Goal: Information Seeking & Learning: Find specific page/section

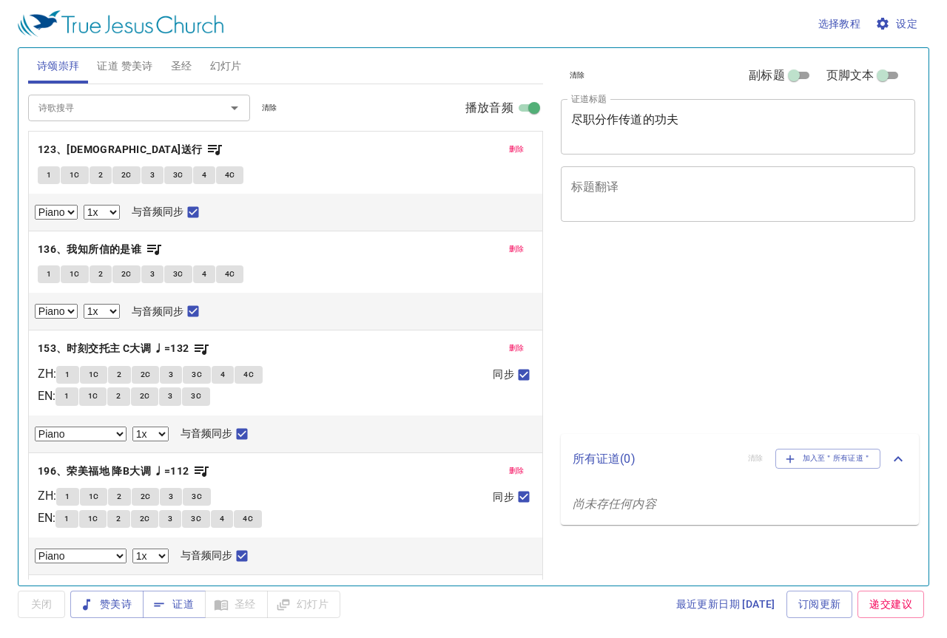
select select "1"
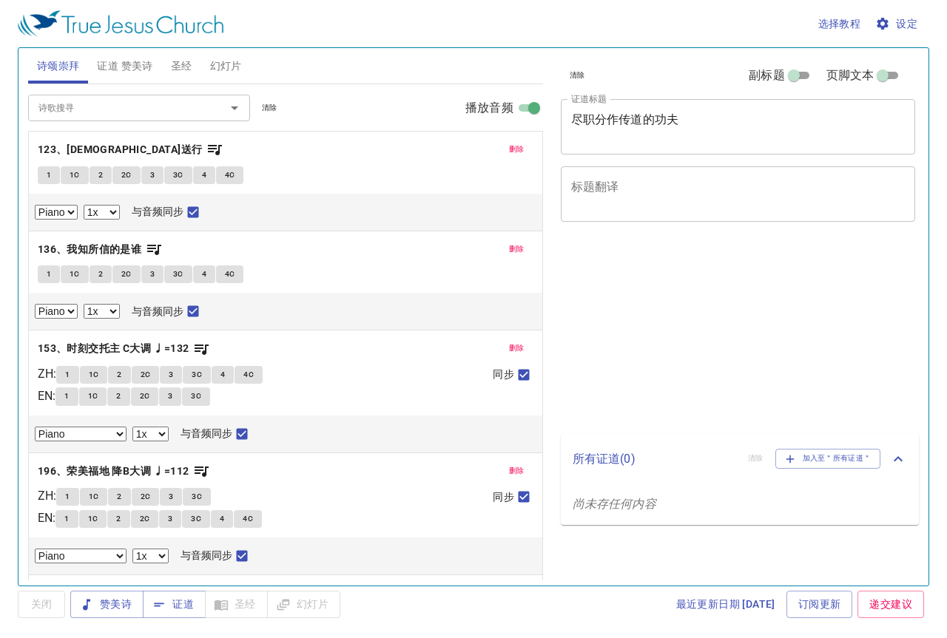
select select "1"
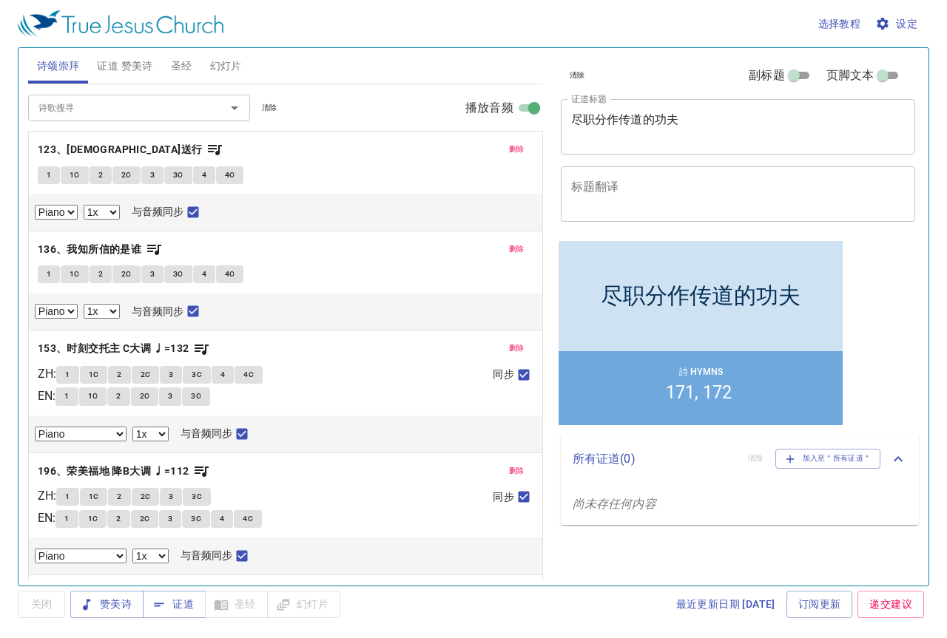
click at [274, 107] on span "清除" at bounding box center [270, 107] width 16 height 13
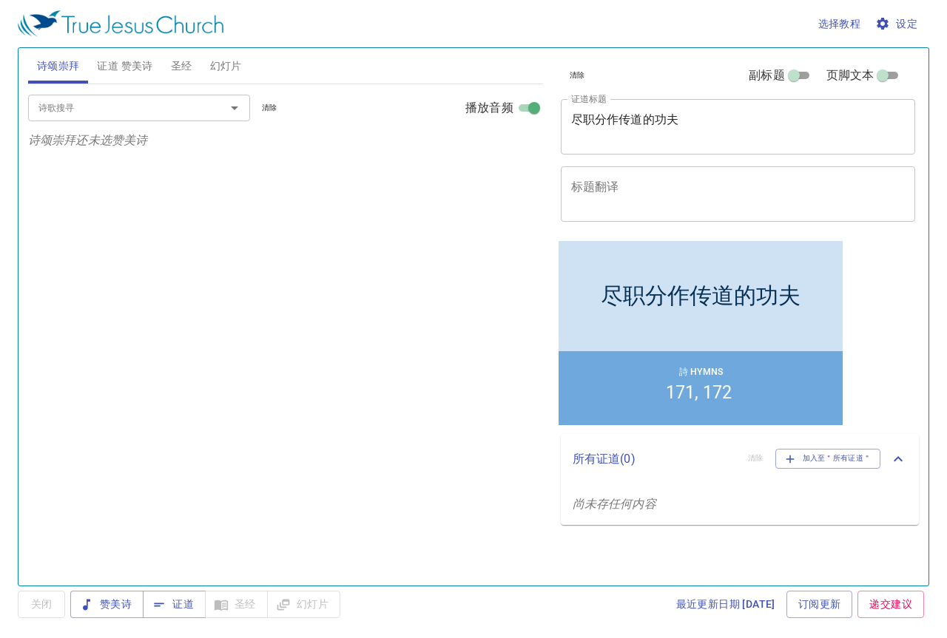
click at [143, 67] on span "证道 赞美诗" at bounding box center [124, 66] width 55 height 18
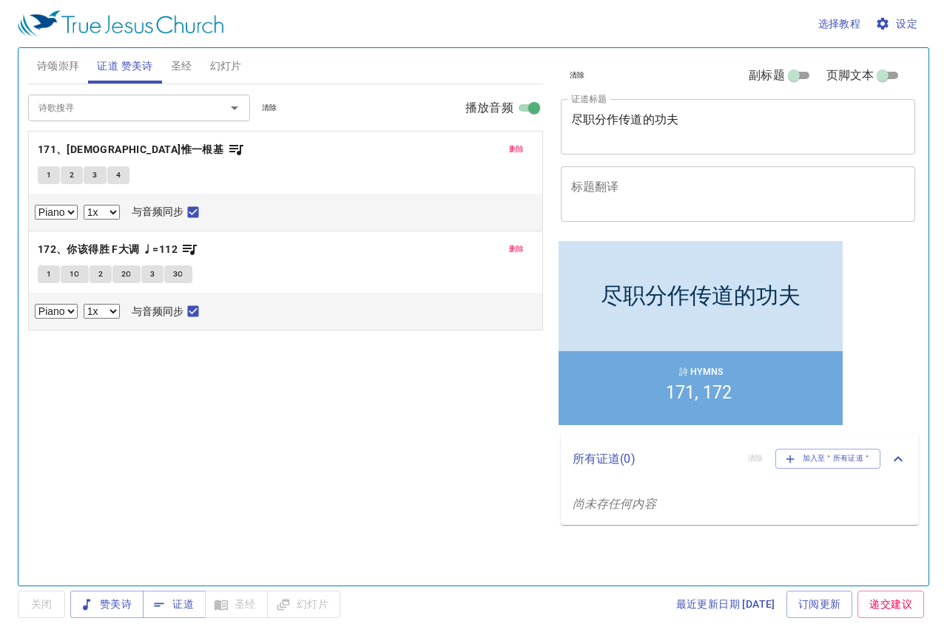
click at [265, 104] on span "清除" at bounding box center [270, 107] width 16 height 13
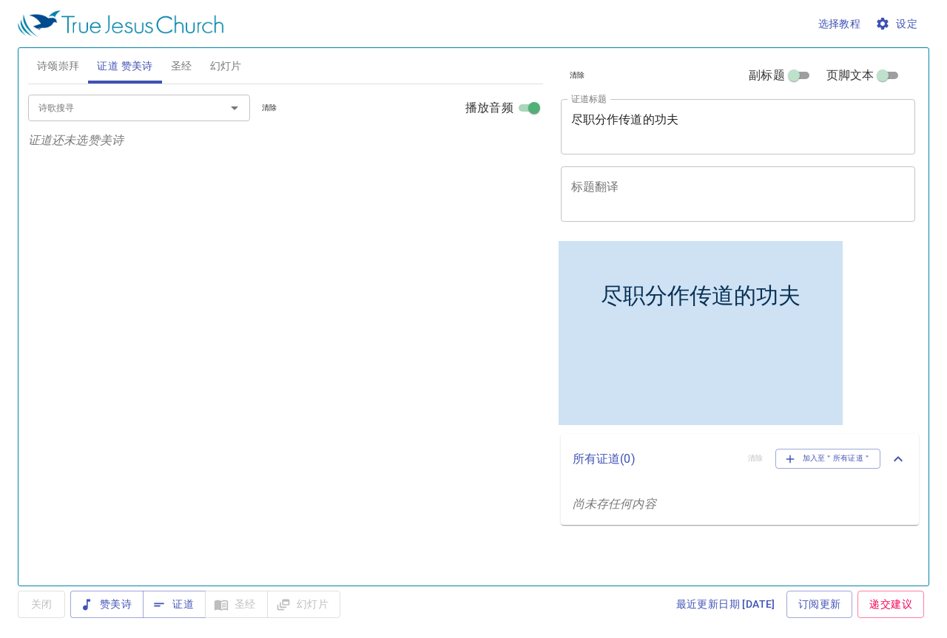
click at [184, 70] on span "圣经" at bounding box center [181, 66] width 21 height 18
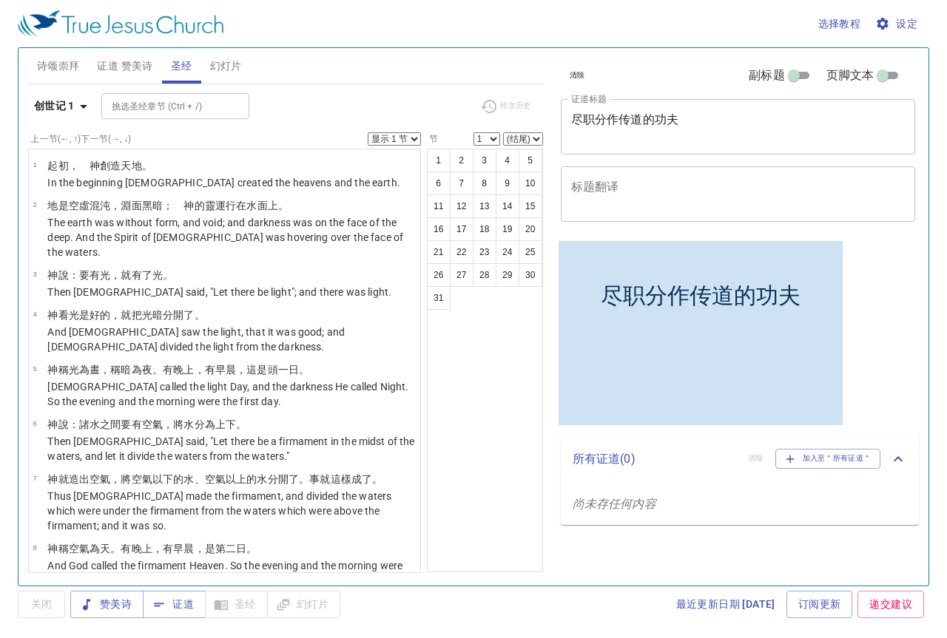
click at [60, 72] on span "诗颂崇拜" at bounding box center [58, 66] width 43 height 18
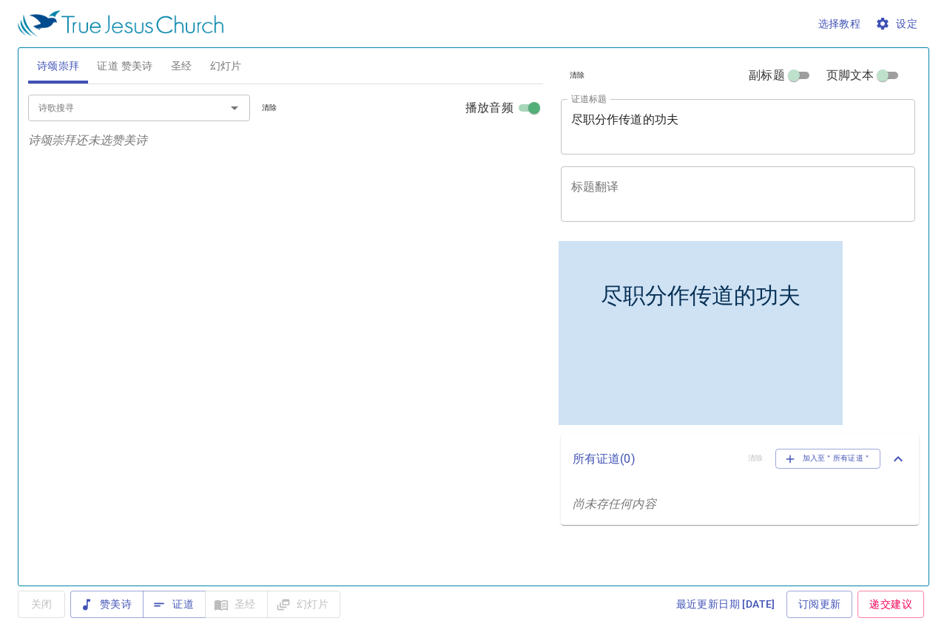
click at [118, 108] on input "诗歌搜寻" at bounding box center [117, 107] width 169 height 17
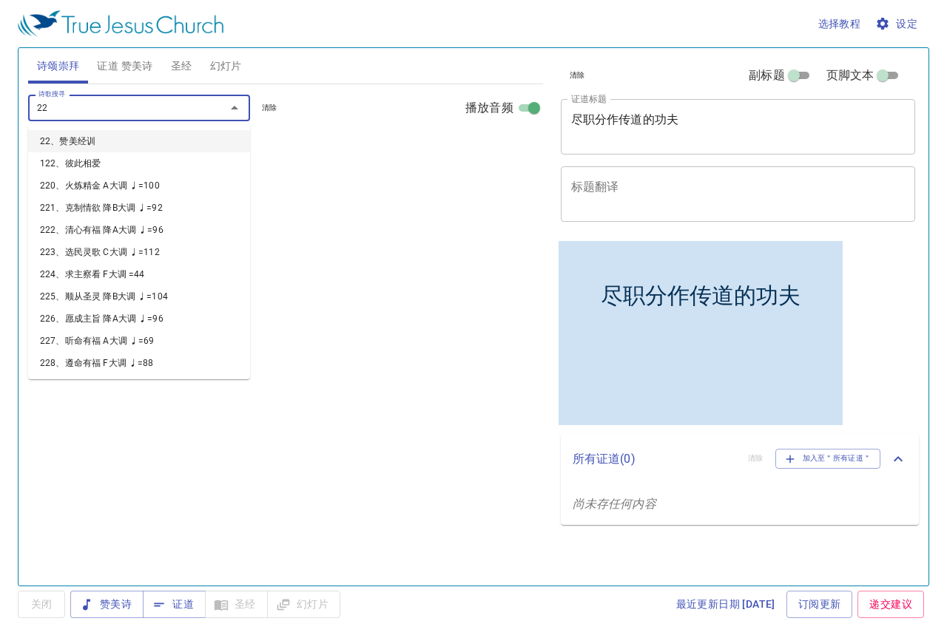
type input "228"
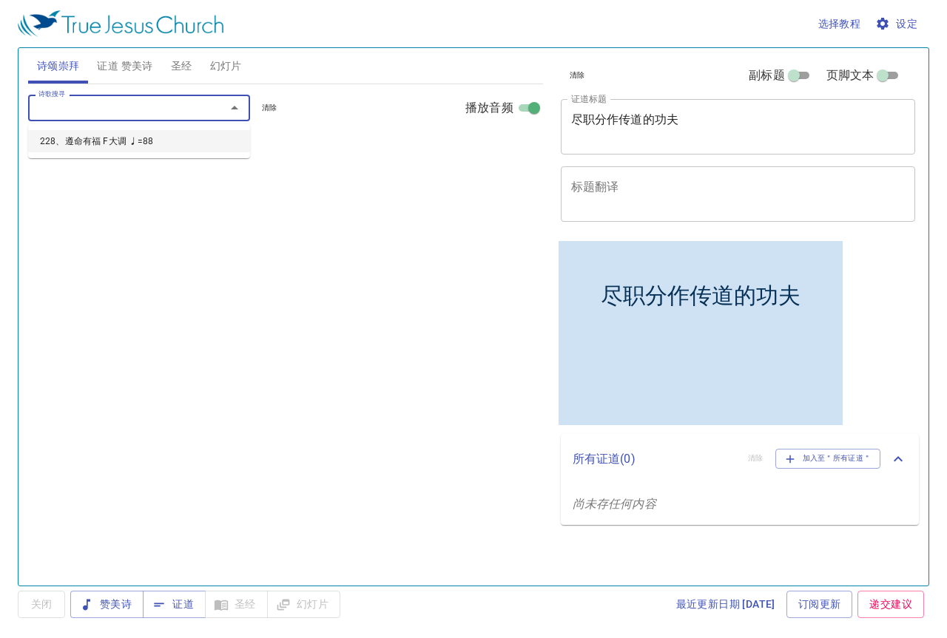
select select "1"
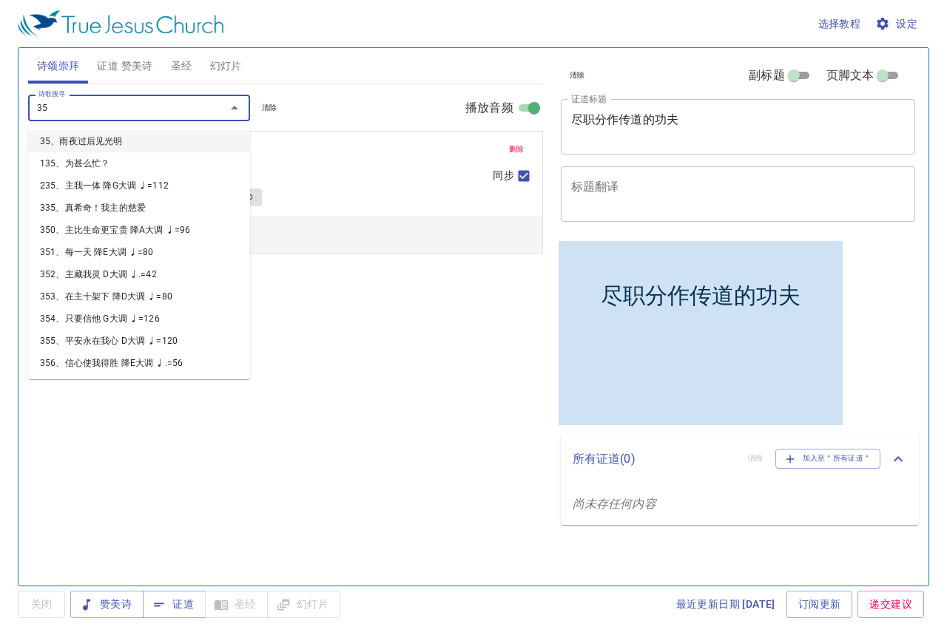
type input "351"
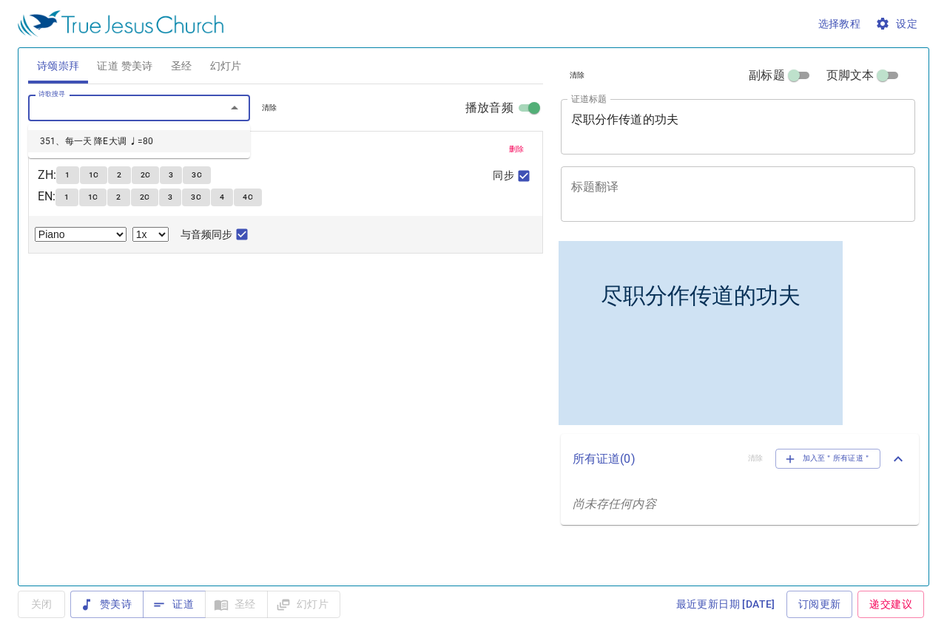
select select "1"
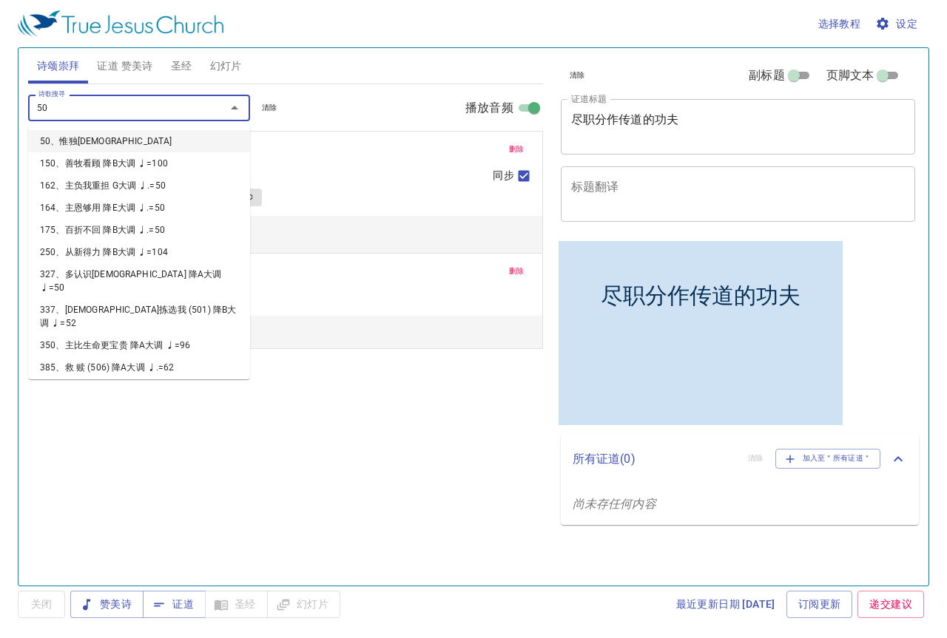
type input "500"
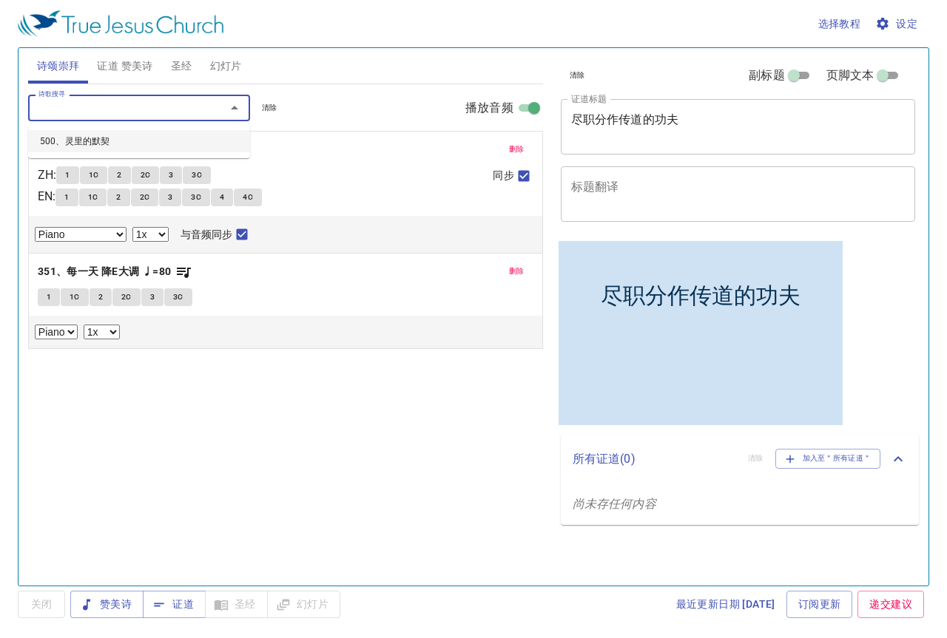
select select "1"
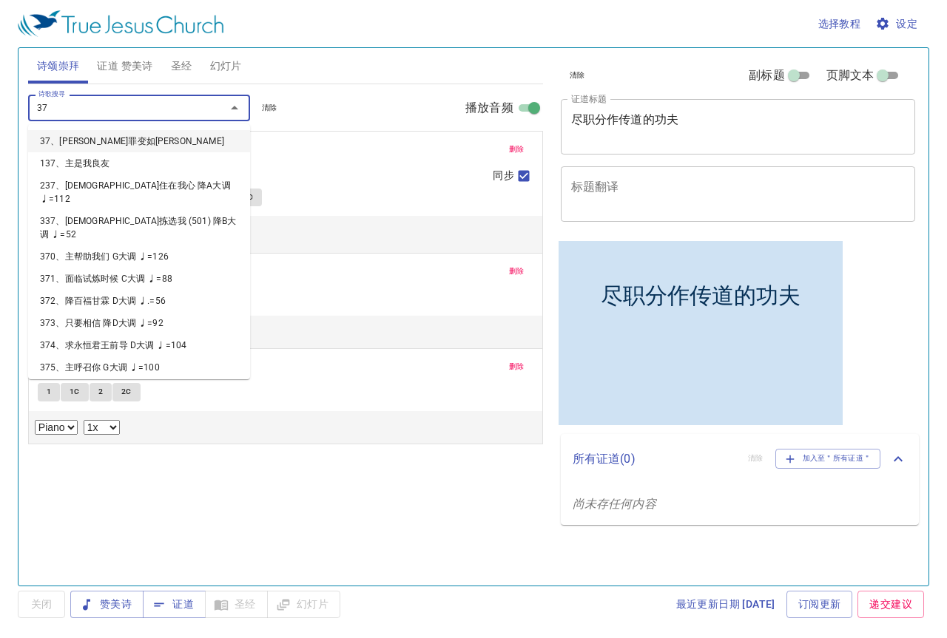
type input "378"
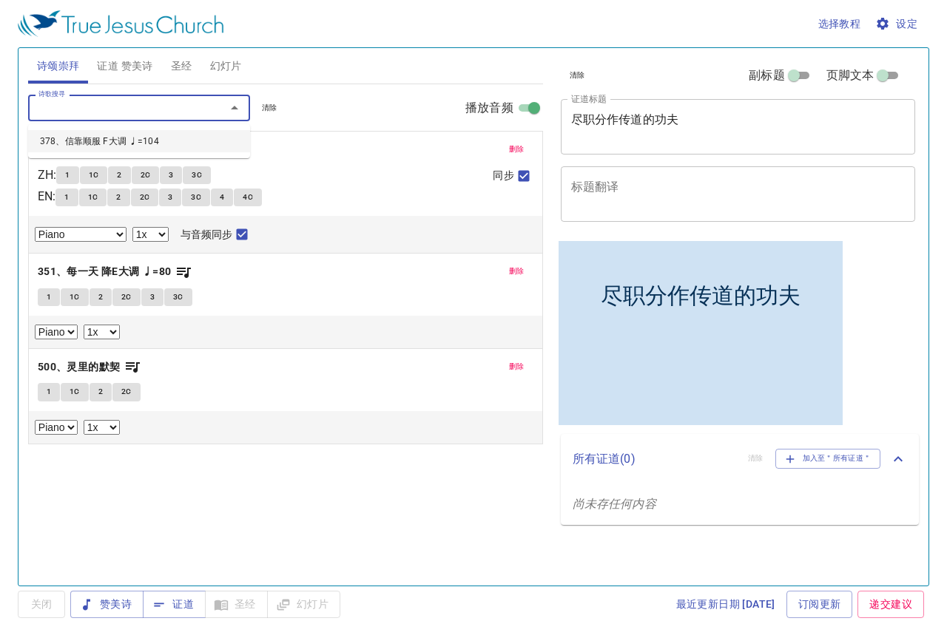
select select "1"
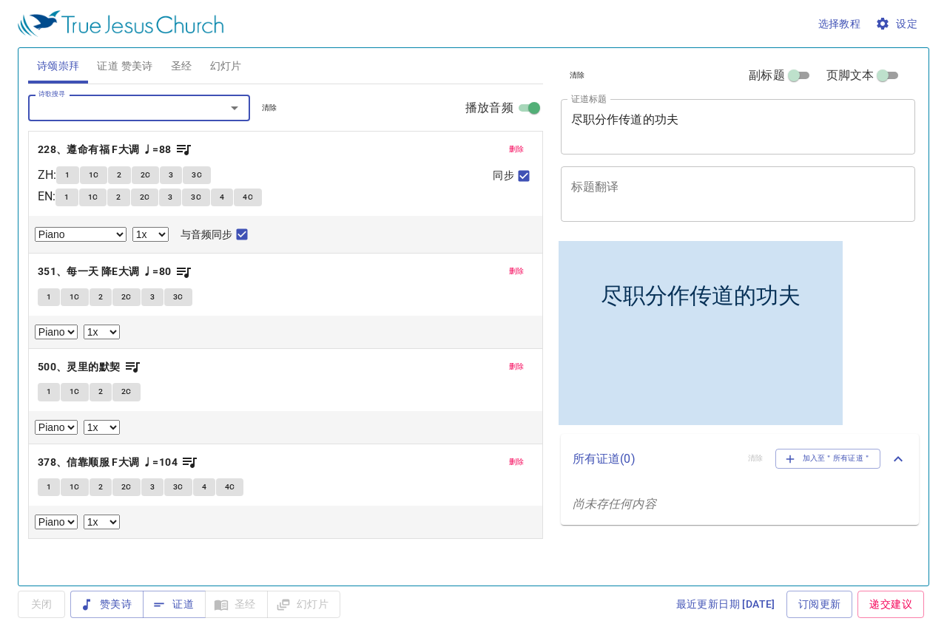
click at [70, 174] on button "1" at bounding box center [67, 175] width 22 height 18
checkbox input "false"
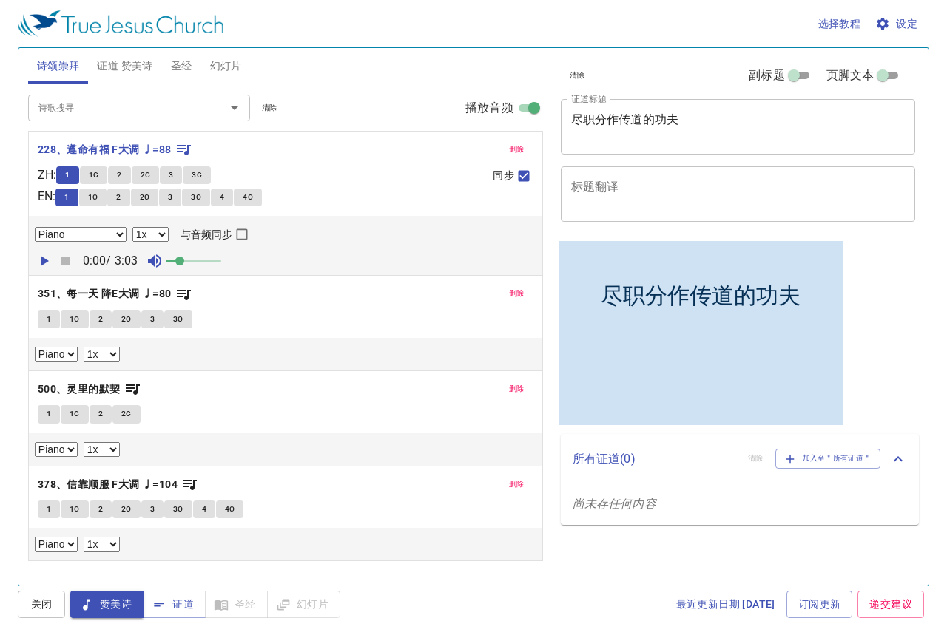
click at [184, 263] on span at bounding box center [179, 261] width 9 height 9
click at [163, 237] on select "0.6x 0.7x 0.8x 0.9x 1x 1.1x 1.2x 1.3x 1.4x 1.5x 1.7x 2x" at bounding box center [150, 234] width 36 height 15
click at [132, 227] on select "0.6x 0.7x 0.8x 0.9x 1x 1.1x 1.2x 1.3x 1.4x 1.5x 1.7x 2x" at bounding box center [150, 234] width 36 height 15
click at [45, 257] on icon "button" at bounding box center [44, 261] width 18 height 18
click at [186, 263] on span at bounding box center [187, 261] width 9 height 9
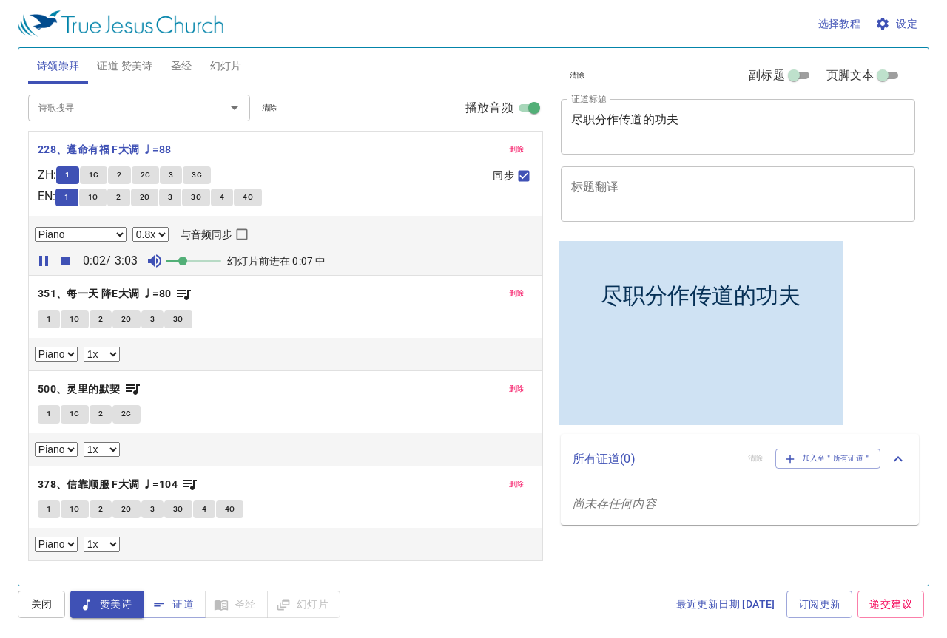
click at [183, 263] on span at bounding box center [182, 261] width 9 height 9
click at [180, 263] on span at bounding box center [176, 261] width 9 height 9
click at [162, 237] on select "0.6x 0.7x 0.8x 0.9x 1x 1.1x 1.2x 1.3x 1.4x 1.5x 1.7x 2x" at bounding box center [150, 234] width 36 height 15
click at [132, 227] on select "0.6x 0.7x 0.8x 0.9x 1x 1.1x 1.2x 1.3x 1.4x 1.5x 1.7x 2x" at bounding box center [150, 234] width 36 height 15
click at [146, 237] on select "0.6x 0.7x 0.8x 0.9x 1x 1.1x 1.2x 1.3x 1.4x 1.5x 1.7x 2x" at bounding box center [150, 234] width 36 height 15
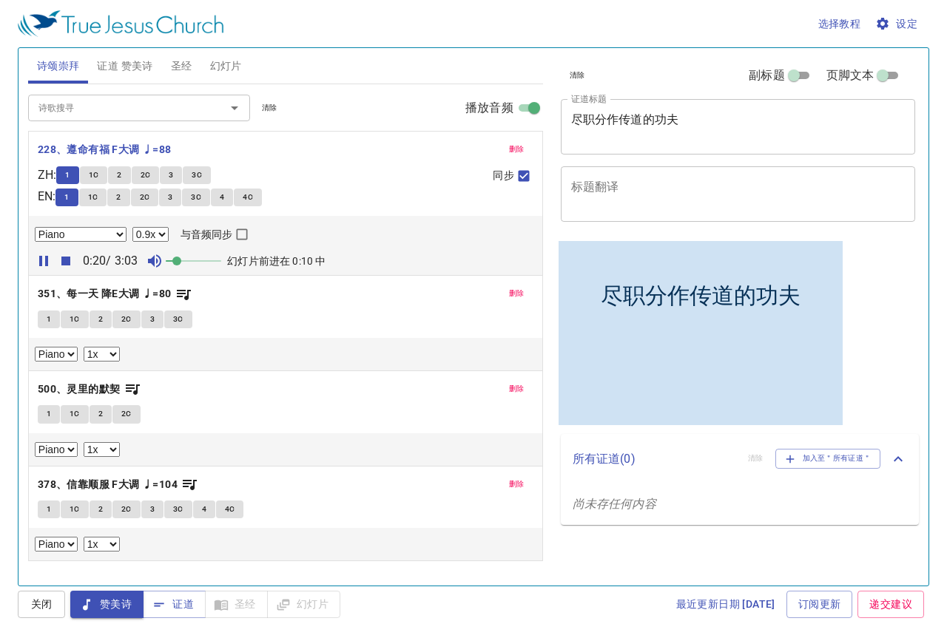
select select "0.8"
click at [132, 227] on select "0.6x 0.7x 0.8x 0.9x 1x 1.1x 1.2x 1.3x 1.4x 1.5x 1.7x 2x" at bounding box center [150, 234] width 36 height 15
click at [174, 260] on span at bounding box center [171, 261] width 9 height 9
click at [64, 262] on icon "button" at bounding box center [65, 261] width 9 height 9
click at [53, 316] on button "1" at bounding box center [49, 320] width 22 height 18
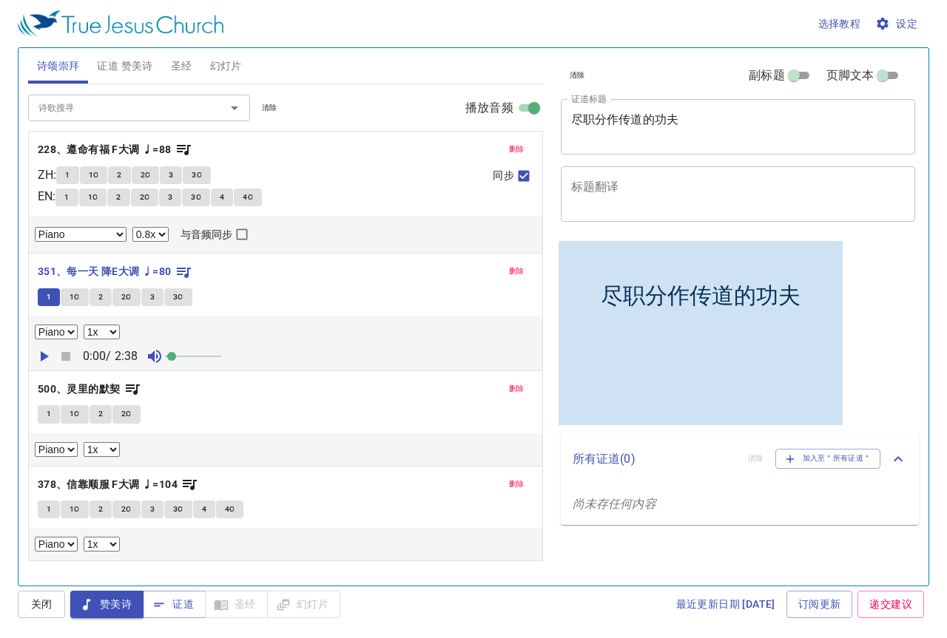
click at [114, 334] on select "0.6x 0.7x 0.8x 0.9x 1x 1.1x 1.2x 1.3x 1.4x 1.5x 1.7x 2x" at bounding box center [102, 332] width 36 height 15
select select "0.8"
click at [84, 325] on select "0.6x 0.7x 0.8x 0.9x 1x 1.1x 1.2x 1.3x 1.4x 1.5x 1.7x 2x" at bounding box center [102, 332] width 36 height 15
click at [40, 354] on icon "button" at bounding box center [44, 357] width 18 height 18
click at [178, 356] on span at bounding box center [176, 356] width 9 height 9
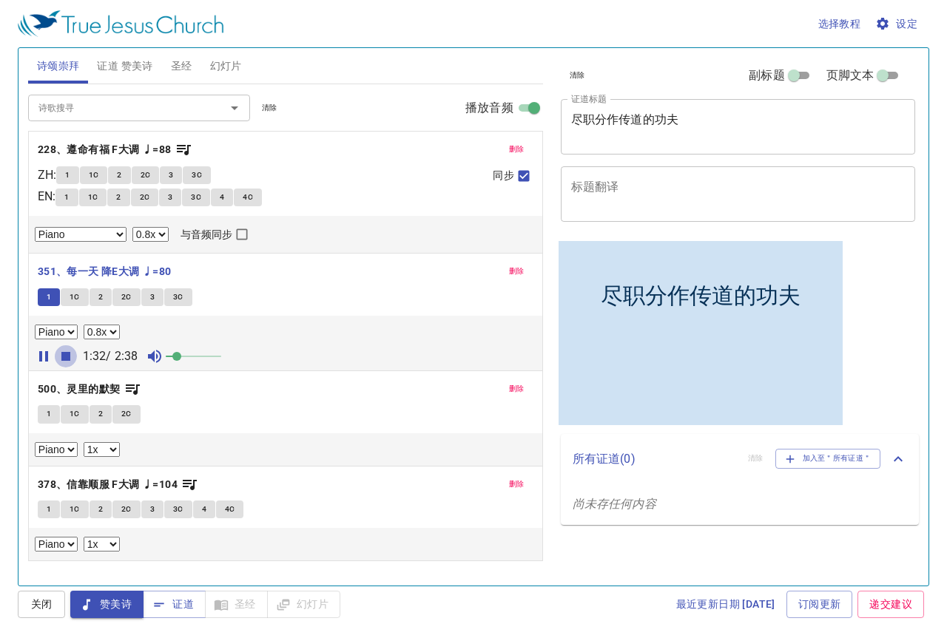
click at [64, 353] on icon "button" at bounding box center [65, 356] width 9 height 9
click at [52, 419] on button "1" at bounding box center [49, 414] width 22 height 18
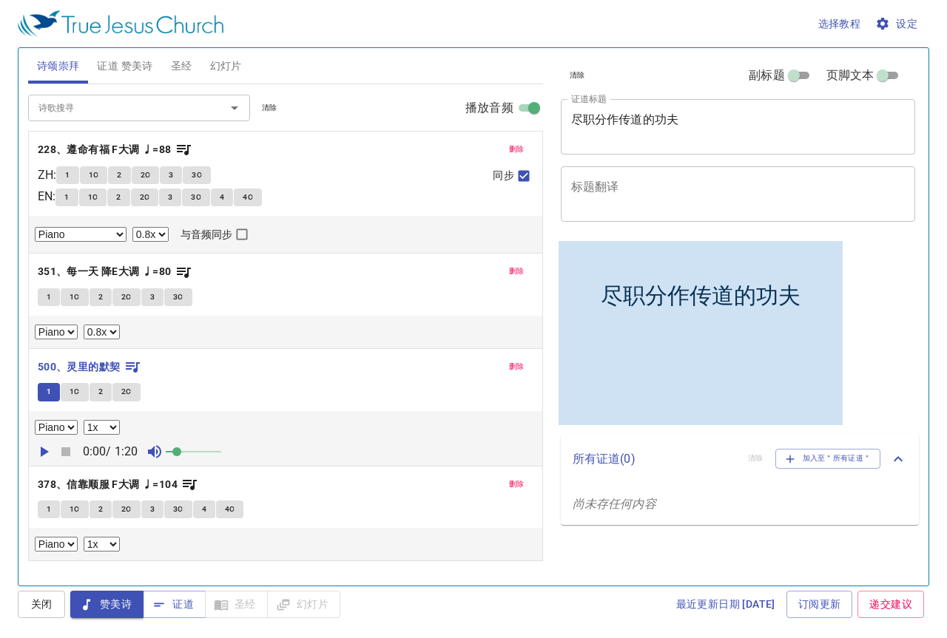
click at [107, 433] on select "0.6x 0.7x 0.8x 0.9x 1x 1.1x 1.2x 1.3x 1.4x 1.5x 1.7x 2x" at bounding box center [102, 427] width 36 height 15
select select "0.8"
click at [84, 420] on select "0.6x 0.7x 0.8x 0.9x 1x 1.1x 1.2x 1.3x 1.4x 1.5x 1.7x 2x" at bounding box center [102, 427] width 36 height 15
click at [49, 451] on icon "button" at bounding box center [44, 452] width 18 height 18
click at [67, 450] on icon "button" at bounding box center [65, 451] width 9 height 9
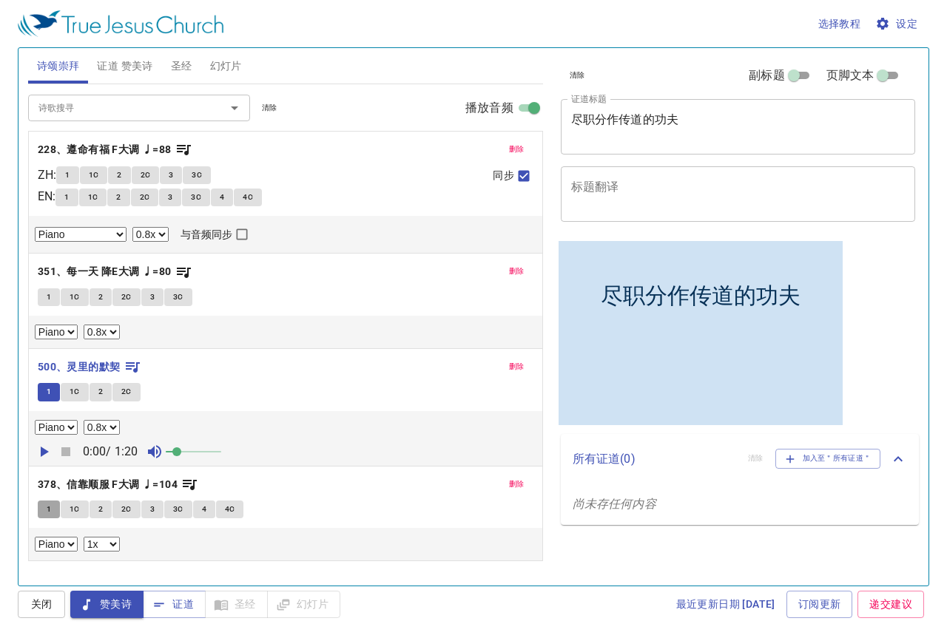
click at [48, 516] on span "1" at bounding box center [49, 509] width 4 height 13
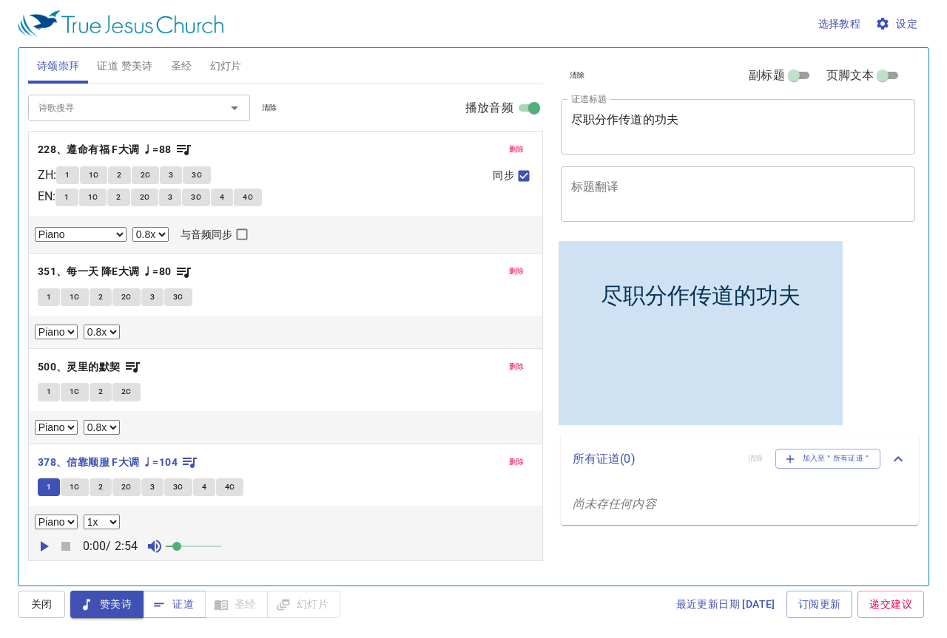
click at [109, 527] on select "0.6x 0.7x 0.8x 0.9x 1x 1.1x 1.2x 1.3x 1.4x 1.5x 1.7x 2x" at bounding box center [102, 522] width 36 height 15
select select "0.8"
click at [84, 515] on select "0.6x 0.7x 0.8x 0.9x 1x 1.1x 1.2x 1.3x 1.4x 1.5x 1.7x 2x" at bounding box center [102, 522] width 36 height 15
click at [50, 489] on span "1" at bounding box center [49, 487] width 4 height 13
click at [44, 547] on icon "button" at bounding box center [45, 546] width 8 height 10
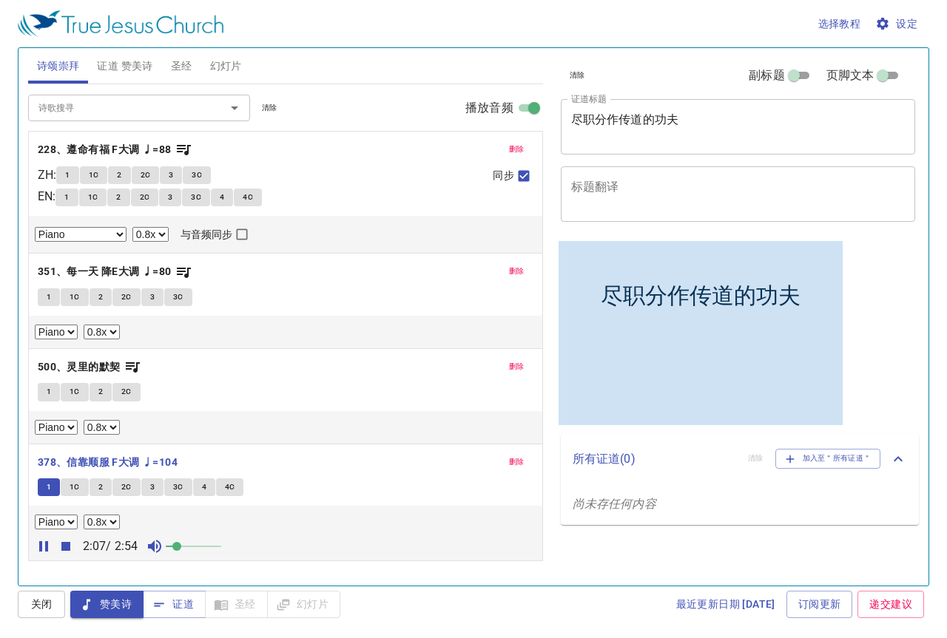
click at [99, 108] on input "诗歌搜寻" at bounding box center [117, 107] width 169 height 17
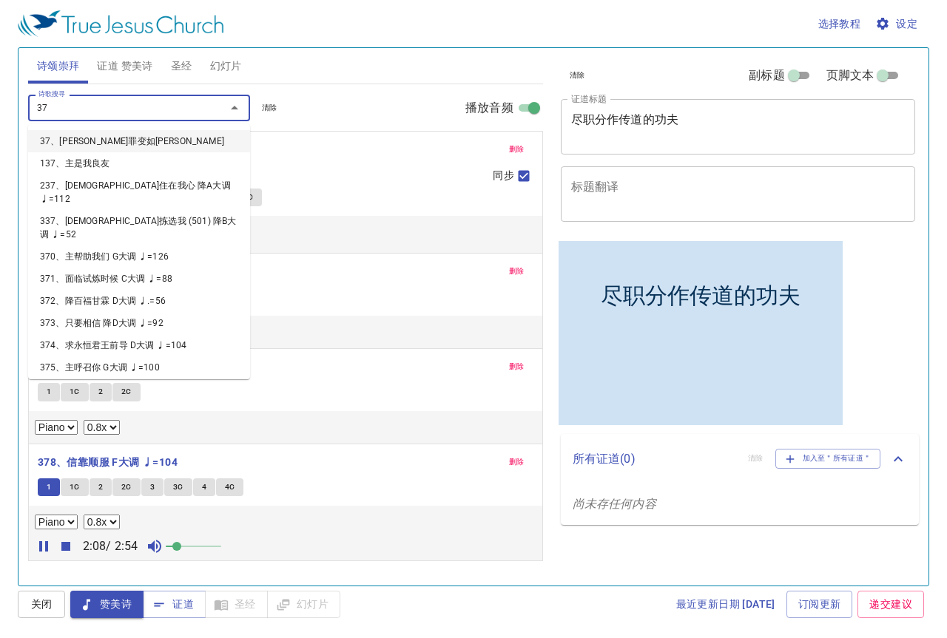
type input "379"
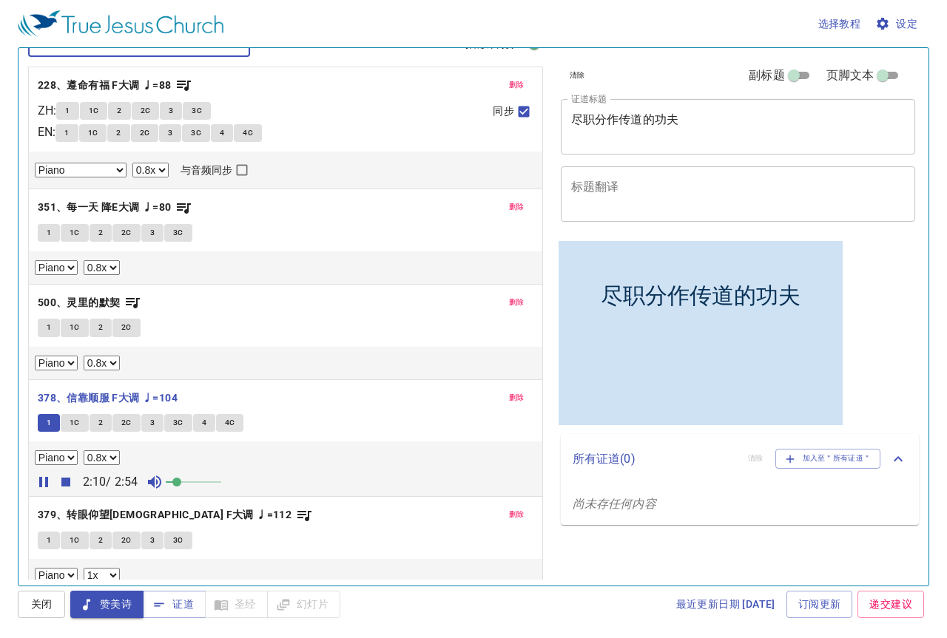
scroll to position [77, 0]
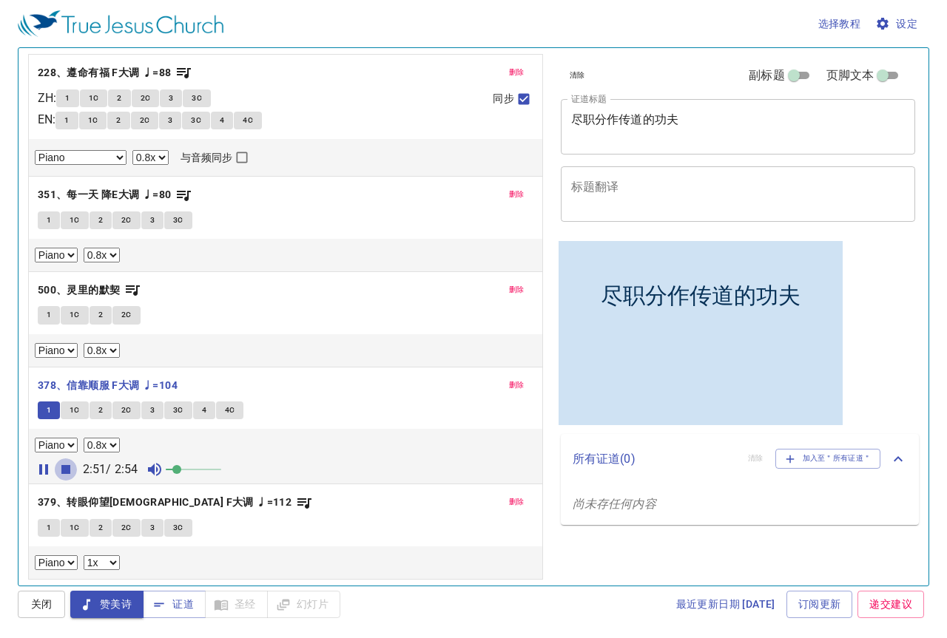
click at [66, 473] on icon "button" at bounding box center [65, 469] width 9 height 9
click at [45, 532] on button "1" at bounding box center [49, 528] width 22 height 18
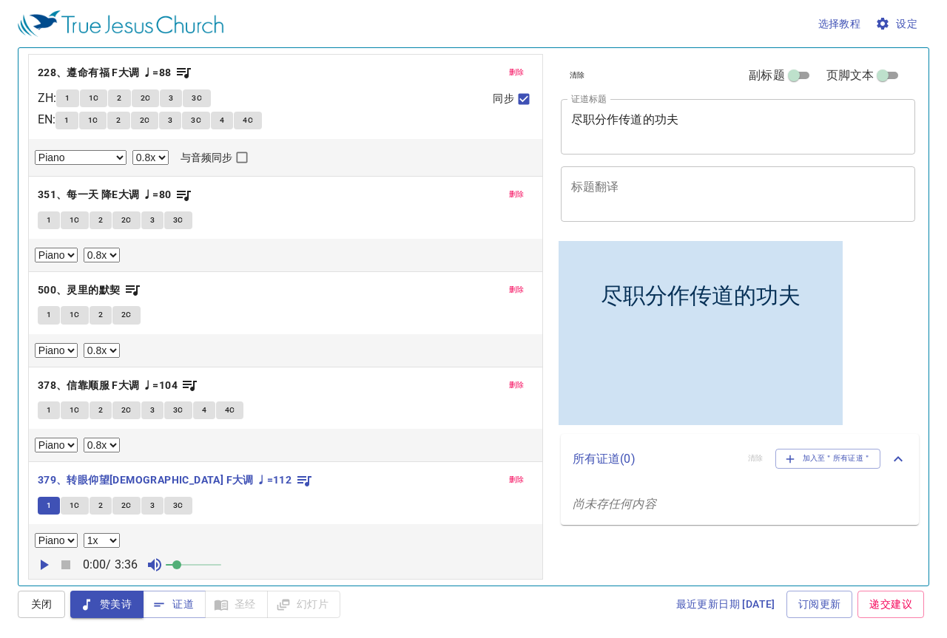
click at [47, 564] on icon "button" at bounding box center [44, 565] width 18 height 18
click at [103, 544] on select "0.6x 0.7x 0.8x 0.9x 1x 1.1x 1.2x 1.3x 1.4x 1.5x 1.7x 2x" at bounding box center [102, 540] width 36 height 15
click at [84, 533] on select "0.6x 0.7x 0.8x 0.9x 1x 1.1x 1.2x 1.3x 1.4x 1.5x 1.7x 2x" at bounding box center [102, 540] width 36 height 15
click at [113, 541] on select "0.6x 0.7x 0.8x 0.9x 1x 1.1x 1.2x 1.3x 1.4x 1.5x 1.7x 2x" at bounding box center [102, 540] width 36 height 15
click at [84, 533] on select "0.6x 0.7x 0.8x 0.9x 1x 1.1x 1.2x 1.3x 1.4x 1.5x 1.7x 2x" at bounding box center [102, 540] width 36 height 15
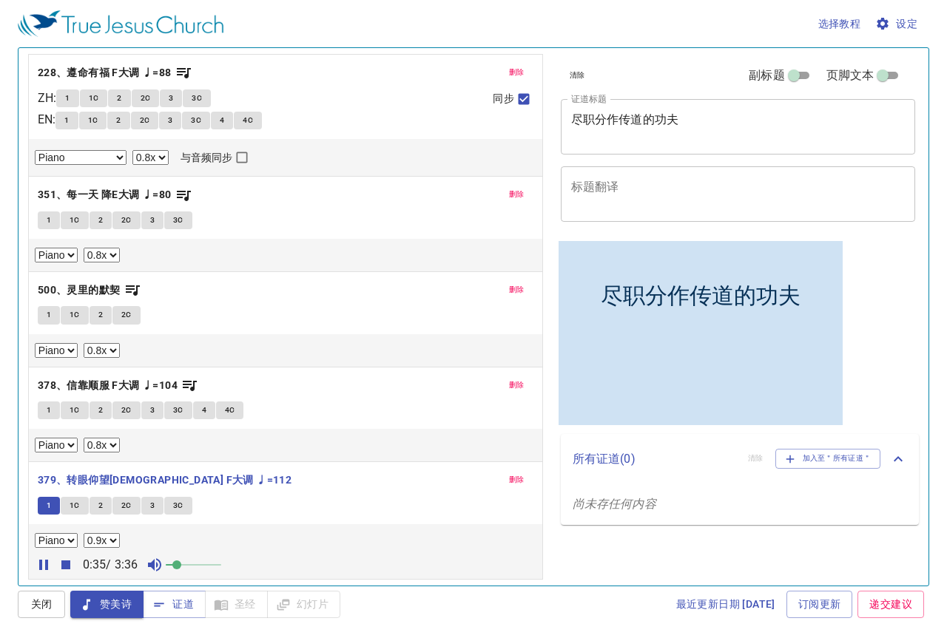
click at [107, 536] on select "0.6x 0.7x 0.8x 0.9x 1x 1.1x 1.2x 1.3x 1.4x 1.5x 1.7x 2x" at bounding box center [102, 540] width 36 height 15
select select "0.8"
click at [84, 533] on select "0.6x 0.7x 0.8x 0.9x 1x 1.1x 1.2x 1.3x 1.4x 1.5x 1.7x 2x" at bounding box center [102, 540] width 36 height 15
click at [68, 565] on icon "button" at bounding box center [65, 565] width 9 height 9
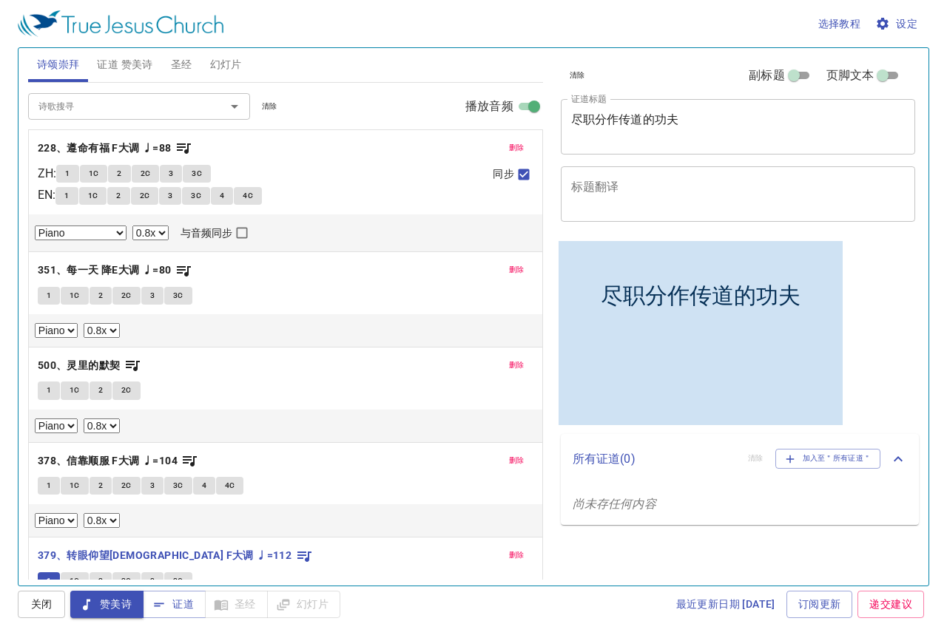
scroll to position [0, 0]
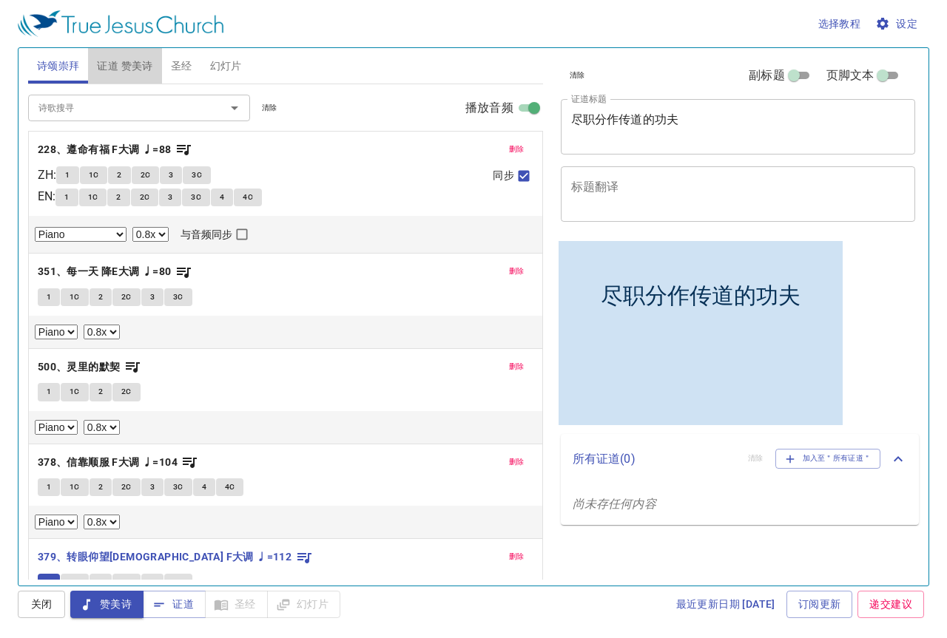
click at [129, 60] on span "证道 赞美诗" at bounding box center [124, 66] width 55 height 18
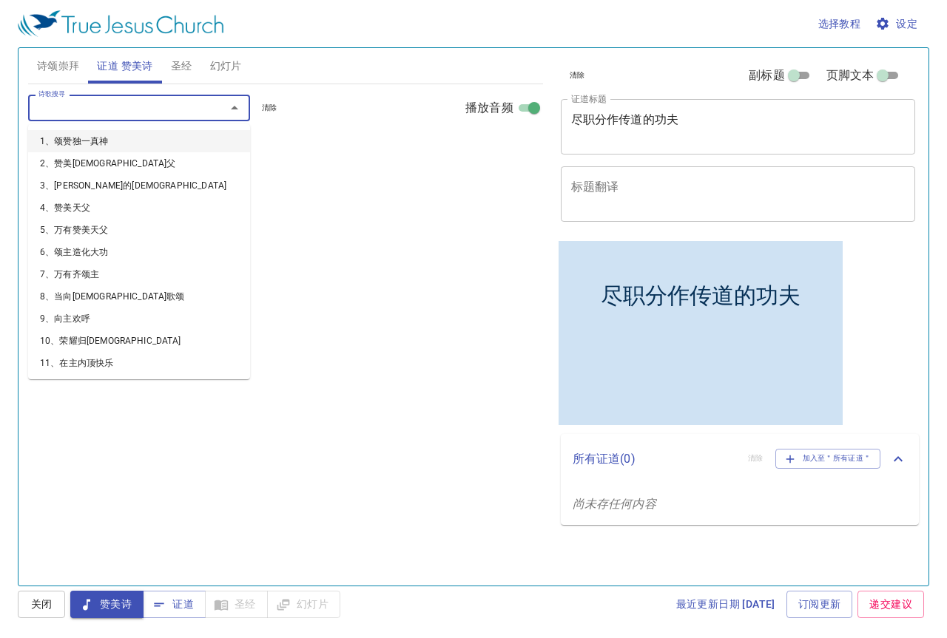
click at [95, 106] on input "诗歌搜寻" at bounding box center [117, 107] width 169 height 17
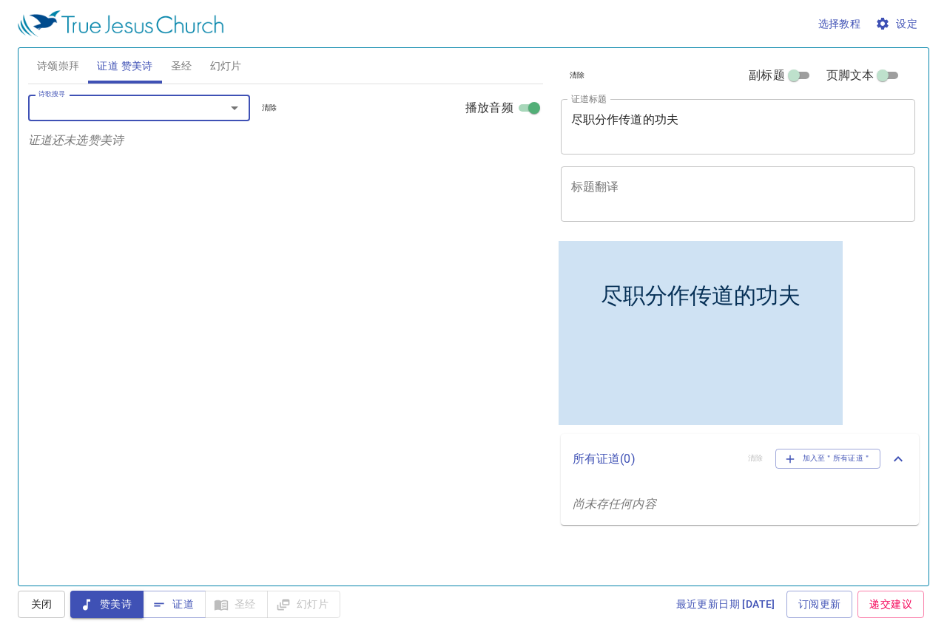
click at [134, 112] on input "诗歌搜寻" at bounding box center [117, 107] width 169 height 17
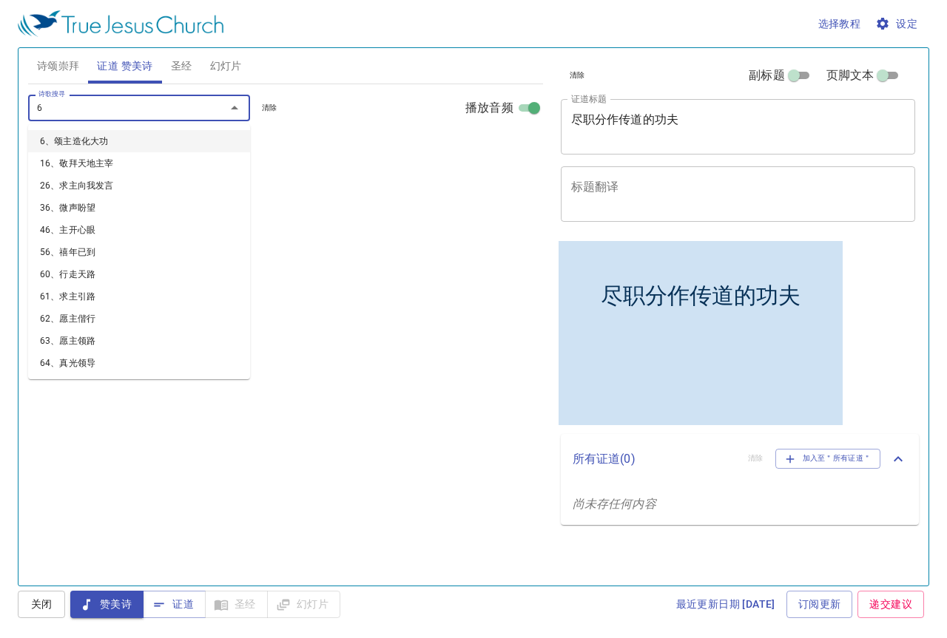
type input "67"
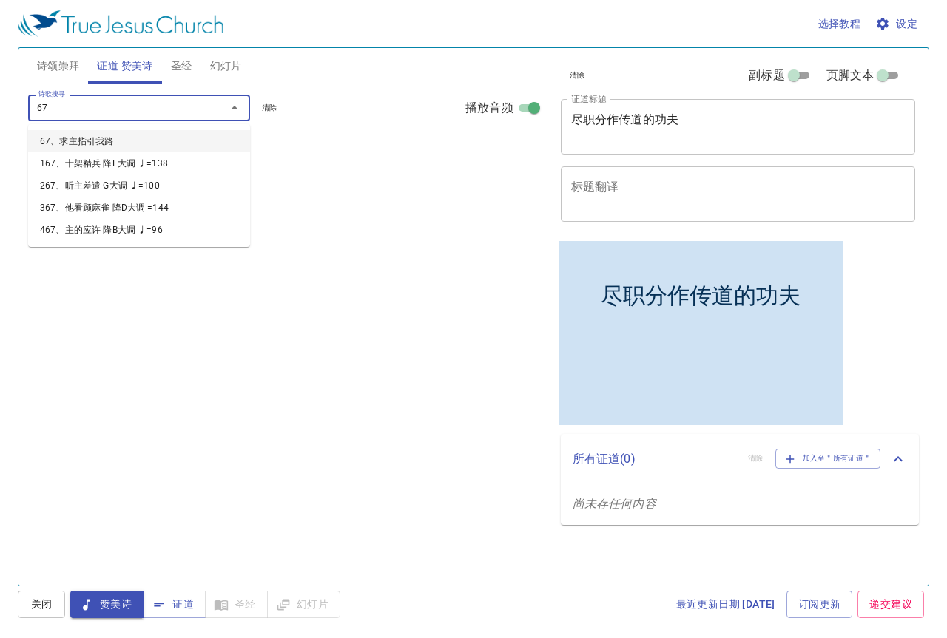
click at [137, 136] on li "67、求主指引我路" at bounding box center [139, 141] width 222 height 22
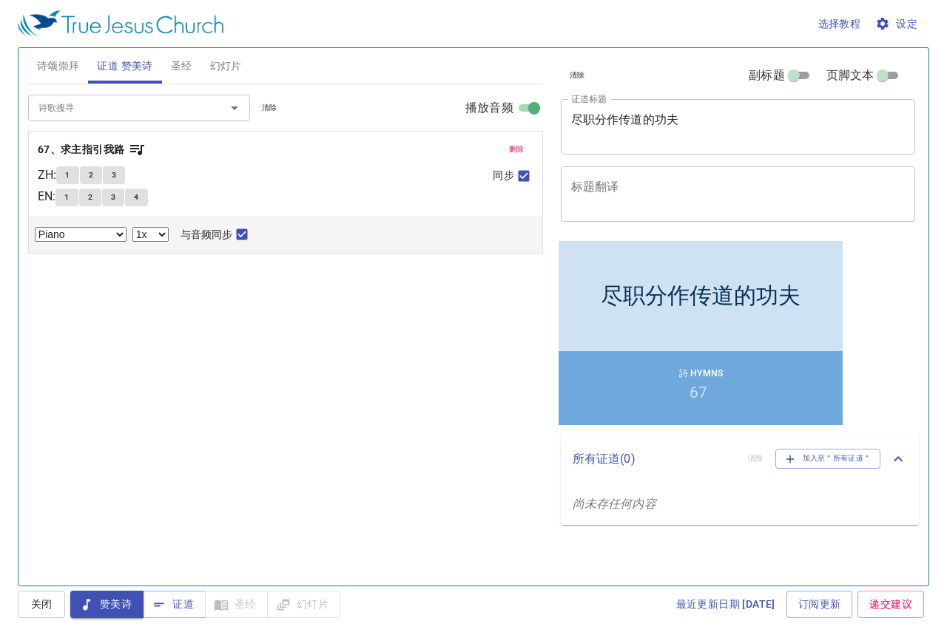
click at [155, 234] on select "0.6x 0.7x 0.8x 0.9x 1x 1.1x 1.2x 1.3x 1.4x 1.5x 1.7x 2x" at bounding box center [150, 234] width 36 height 15
select select "0.8"
click at [132, 227] on select "0.6x 0.7x 0.8x 0.9x 1x 1.1x 1.2x 1.3x 1.4x 1.5x 1.7x 2x" at bounding box center [150, 234] width 36 height 15
click at [70, 179] on span "1" at bounding box center [67, 175] width 4 height 13
checkbox input "false"
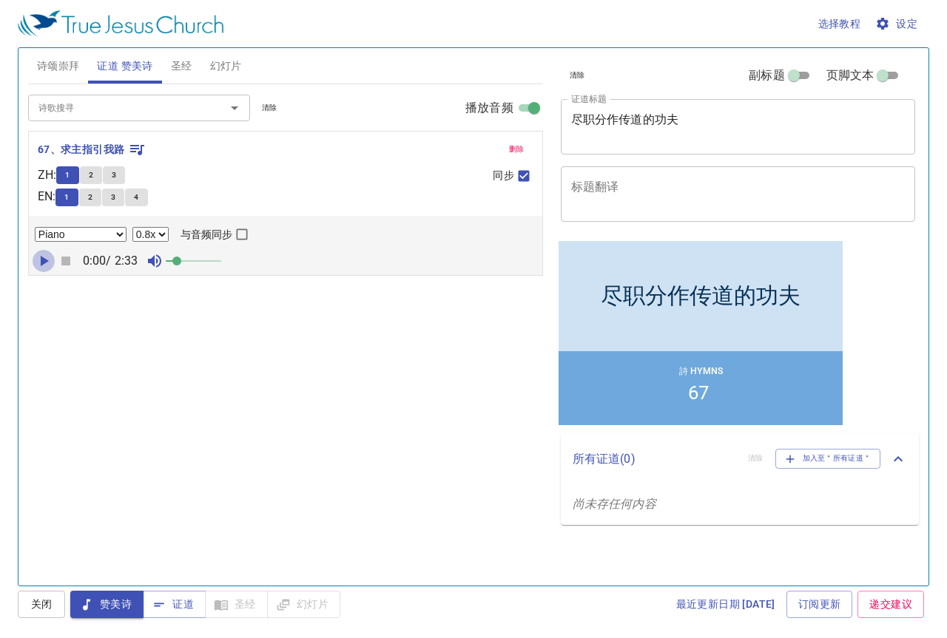
click at [44, 259] on icon "button" at bounding box center [45, 261] width 8 height 10
click at [181, 261] on span at bounding box center [176, 261] width 9 height 9
click at [68, 271] on button "button" at bounding box center [66, 261] width 22 height 22
